Goal: Information Seeking & Learning: Compare options

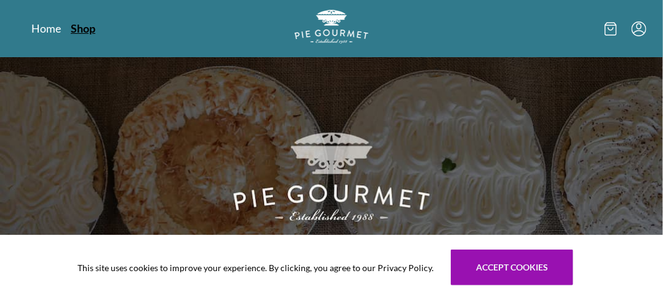
click at [83, 28] on link "Shop" at bounding box center [83, 28] width 25 height 15
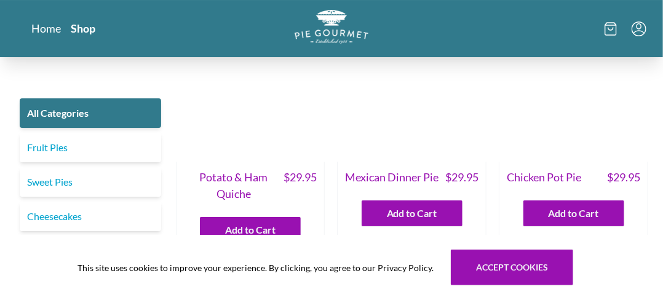
scroll to position [1538, 0]
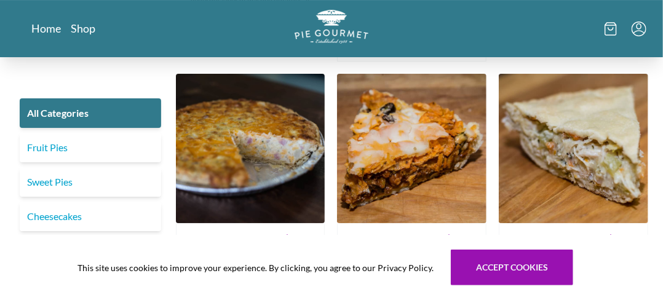
click at [578, 136] on img at bounding box center [574, 149] width 150 height 150
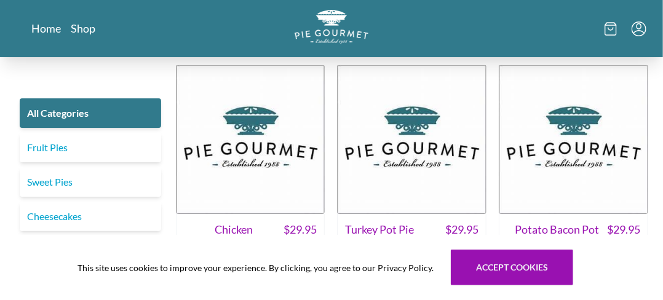
click at [416, 158] on img at bounding box center [412, 140] width 150 height 150
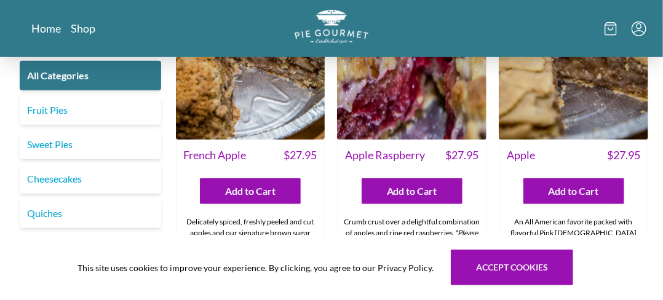
scroll to position [3643, 0]
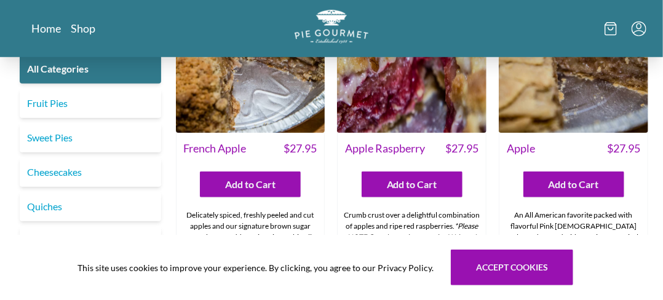
click at [52, 226] on link "Savory Pies" at bounding box center [91, 241] width 142 height 30
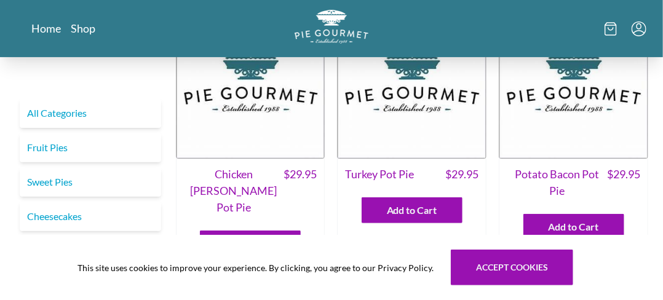
scroll to position [62, 0]
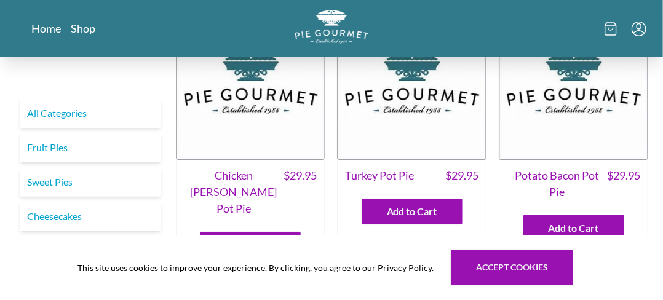
click at [556, 111] on img at bounding box center [574, 85] width 150 height 150
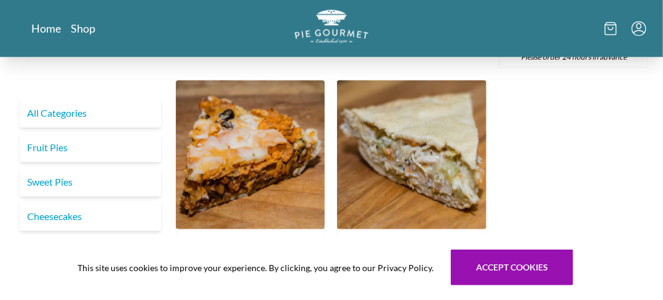
scroll to position [615, 0]
